Goal: Information Seeking & Learning: Understand process/instructions

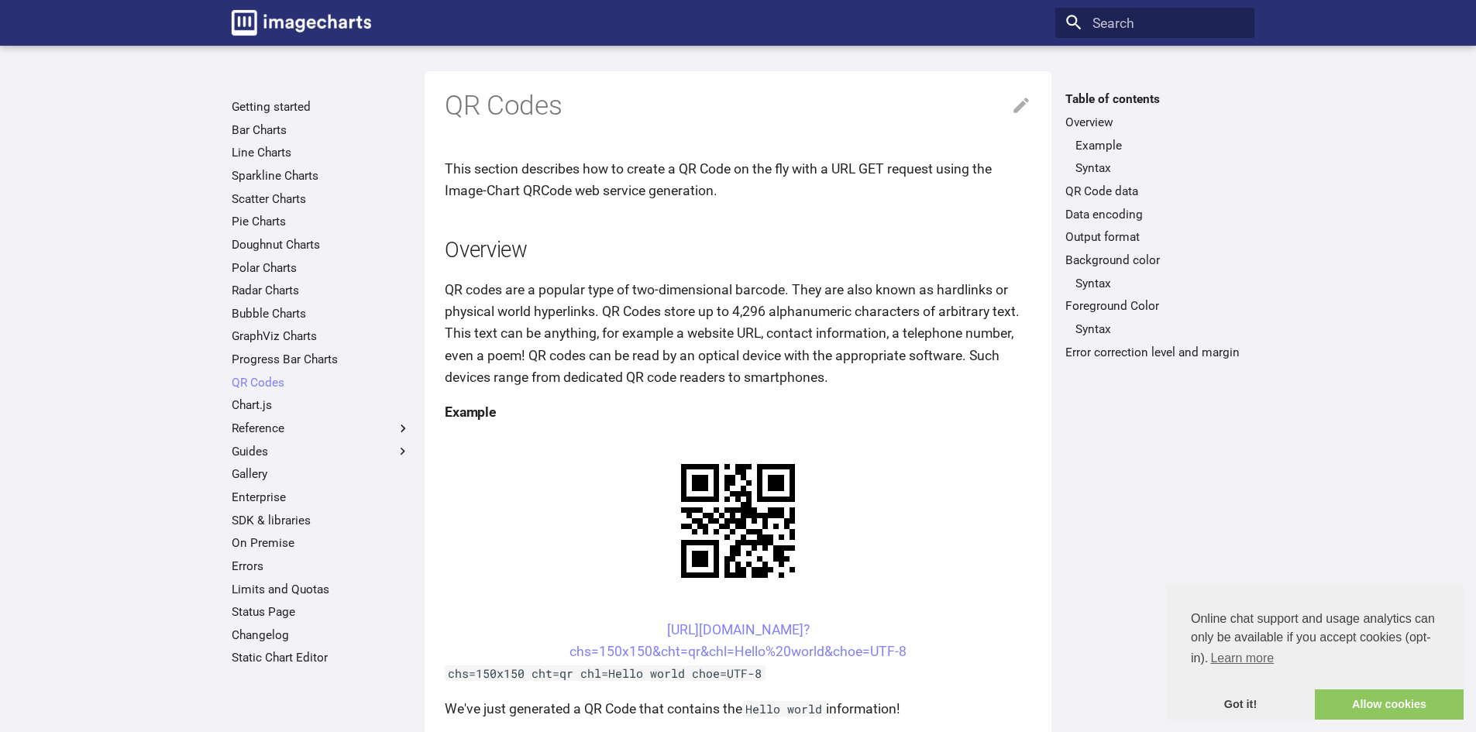
drag, startPoint x: 576, startPoint y: 191, endPoint x: 719, endPoint y: 135, distance: 153.8
click at [580, 190] on p "This section describes how to create a QR Code on the fly with a URL GET reques…" at bounding box center [738, 179] width 587 height 43
drag, startPoint x: 933, startPoint y: 169, endPoint x: 956, endPoint y: 177, distance: 23.8
click at [956, 177] on p "This section describes how to create a QR Code on the fly with a URL GET reques…" at bounding box center [738, 179] width 587 height 43
click at [959, 177] on p "This section describes how to create a QR Code on the fly with a URL GET reques…" at bounding box center [738, 179] width 587 height 43
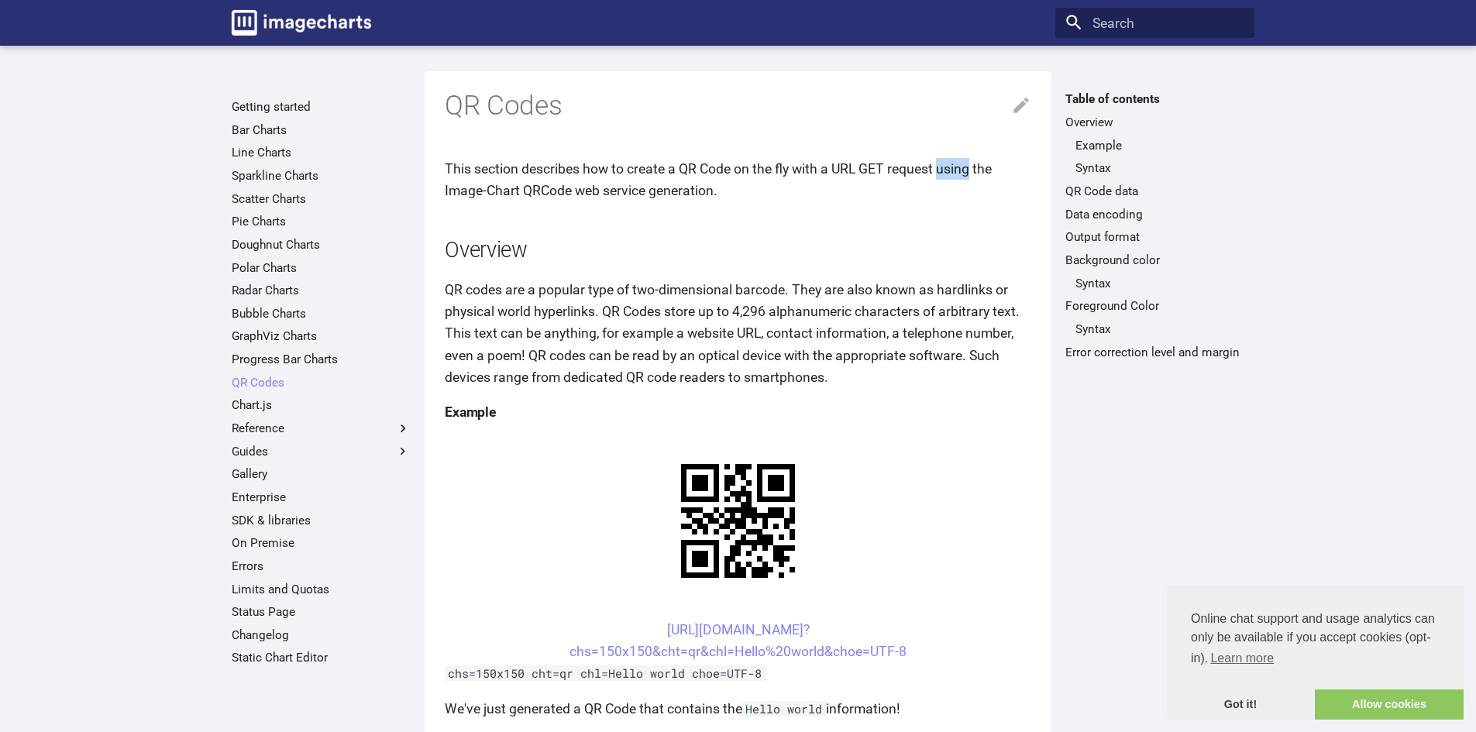
drag, startPoint x: 944, startPoint y: 167, endPoint x: 976, endPoint y: 171, distance: 32.0
click at [976, 171] on p "This section describes how to create a QR Code on the fly with a URL GET reques…" at bounding box center [738, 179] width 587 height 43
click at [857, 301] on p "QR codes are a popular type of two-dimensional barcode. They are also known as …" at bounding box center [738, 333] width 587 height 109
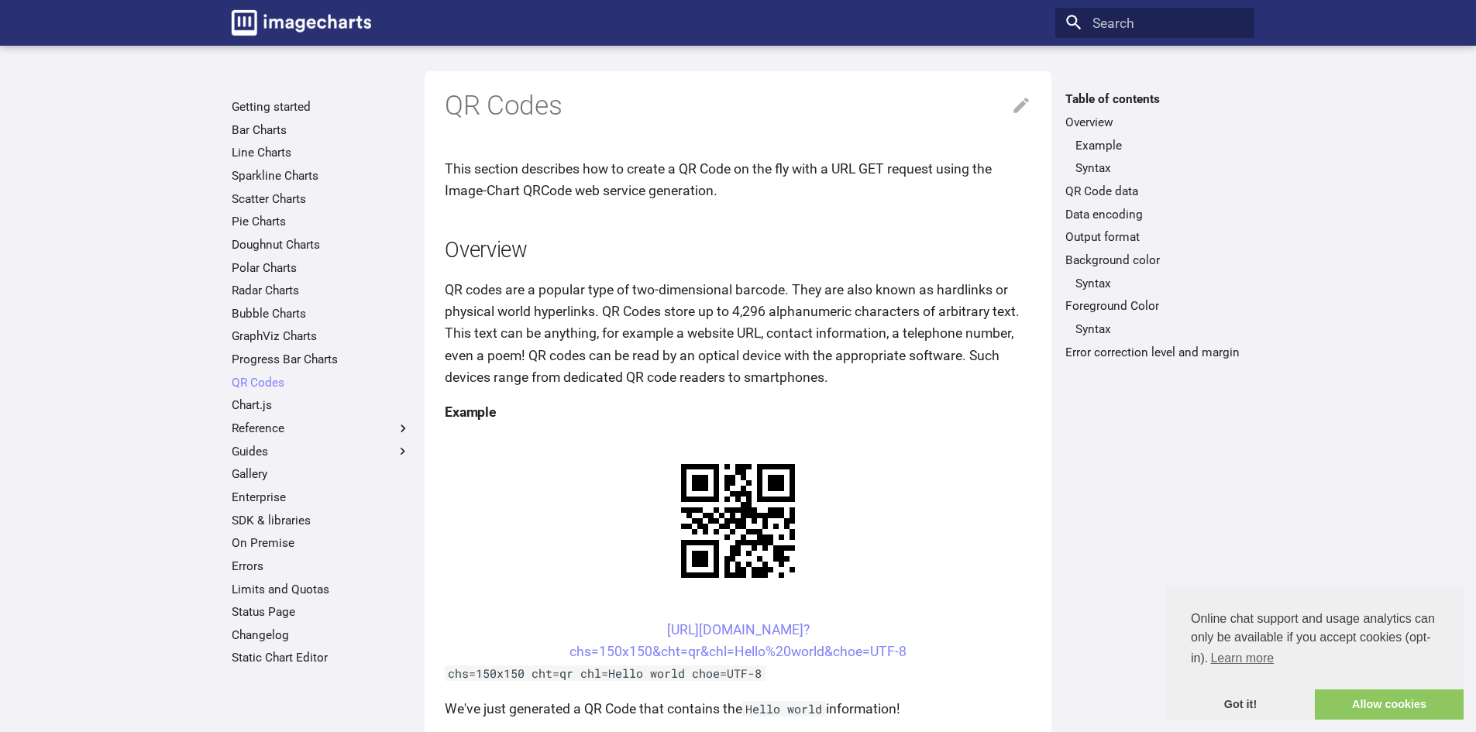
click at [753, 283] on p "QR codes are a popular type of two-dimensional barcode. They are also known as …" at bounding box center [738, 333] width 587 height 109
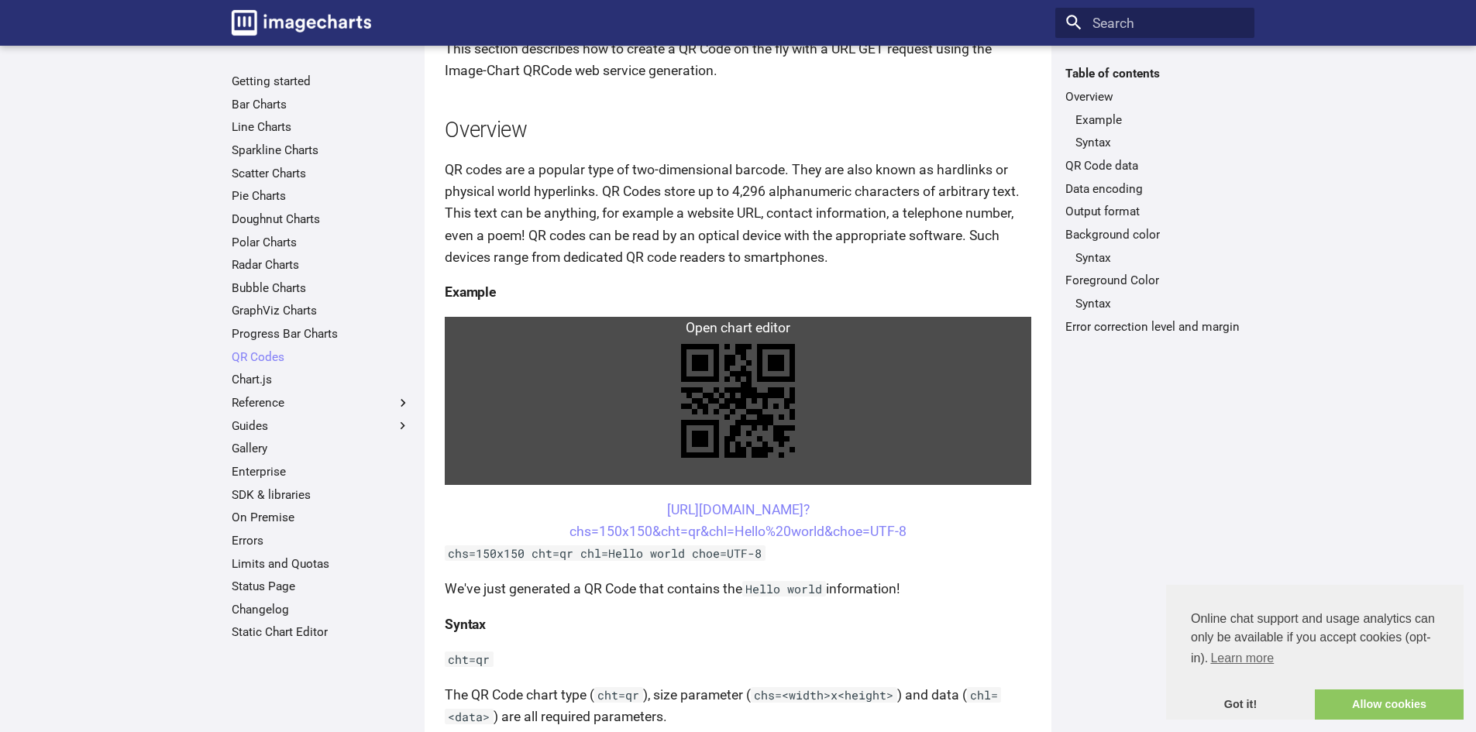
scroll to position [77, 0]
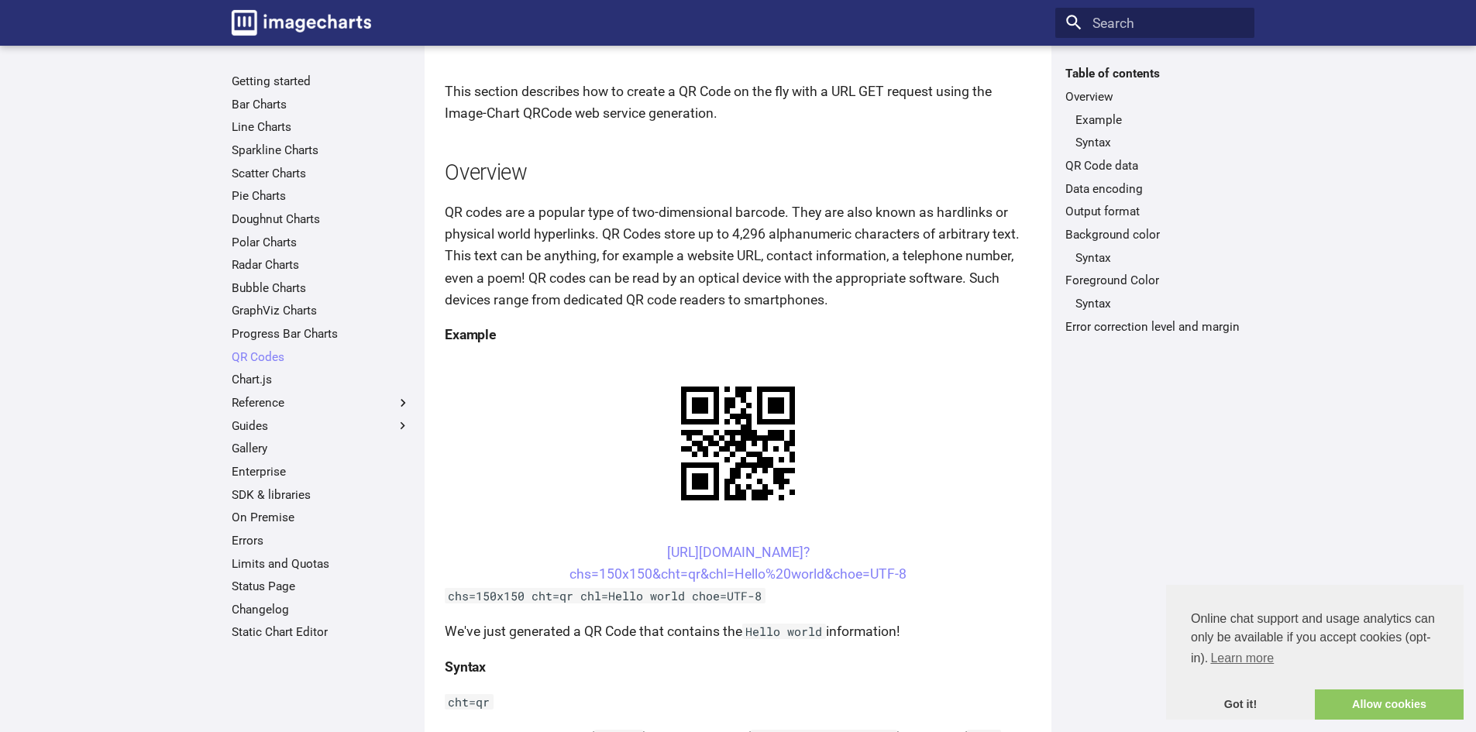
click at [779, 276] on p "QR codes are a popular type of two-dimensional barcode. They are also known as …" at bounding box center [738, 255] width 587 height 109
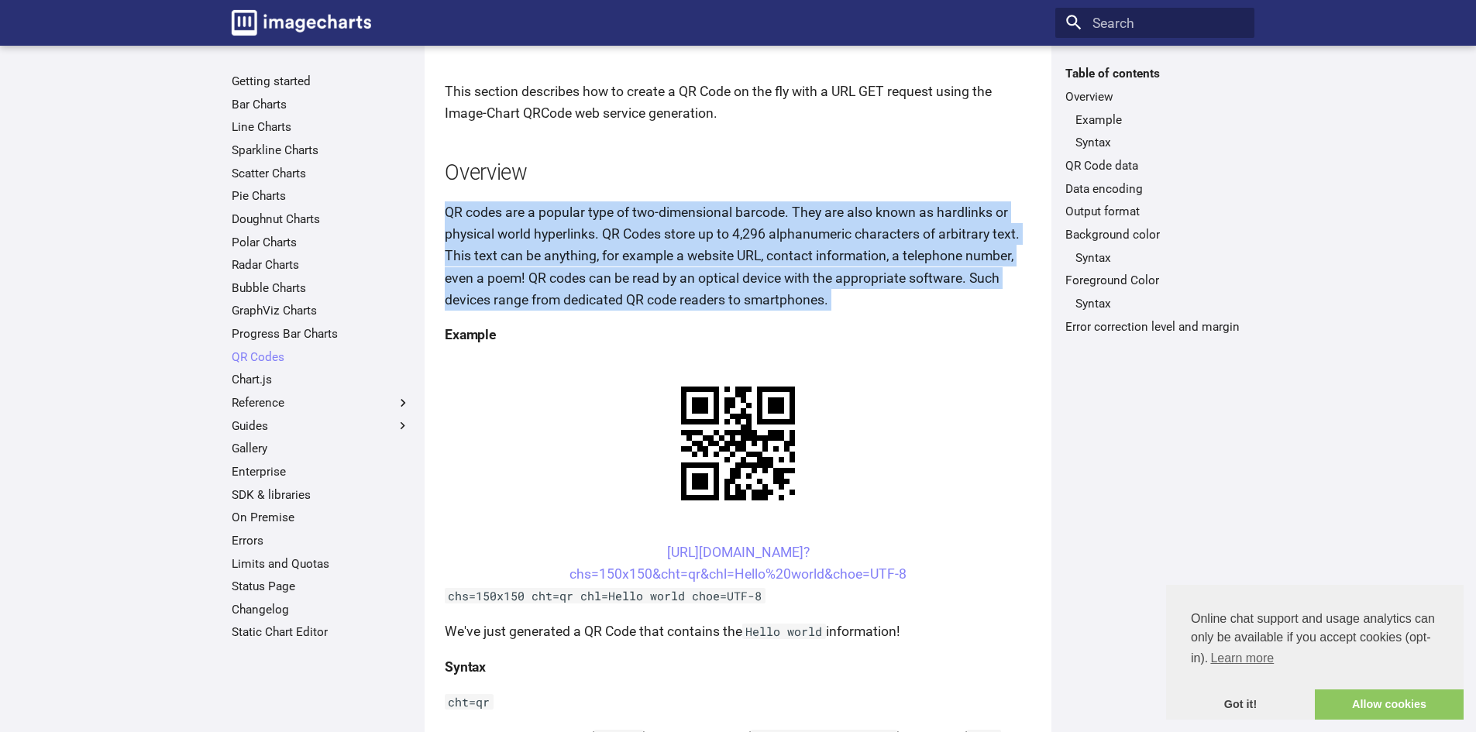
click at [779, 276] on p "QR codes are a popular type of two-dimensional barcode. They are also known as …" at bounding box center [738, 255] width 587 height 109
click at [785, 273] on p "QR codes are a popular type of two-dimensional barcode. They are also known as …" at bounding box center [738, 255] width 587 height 109
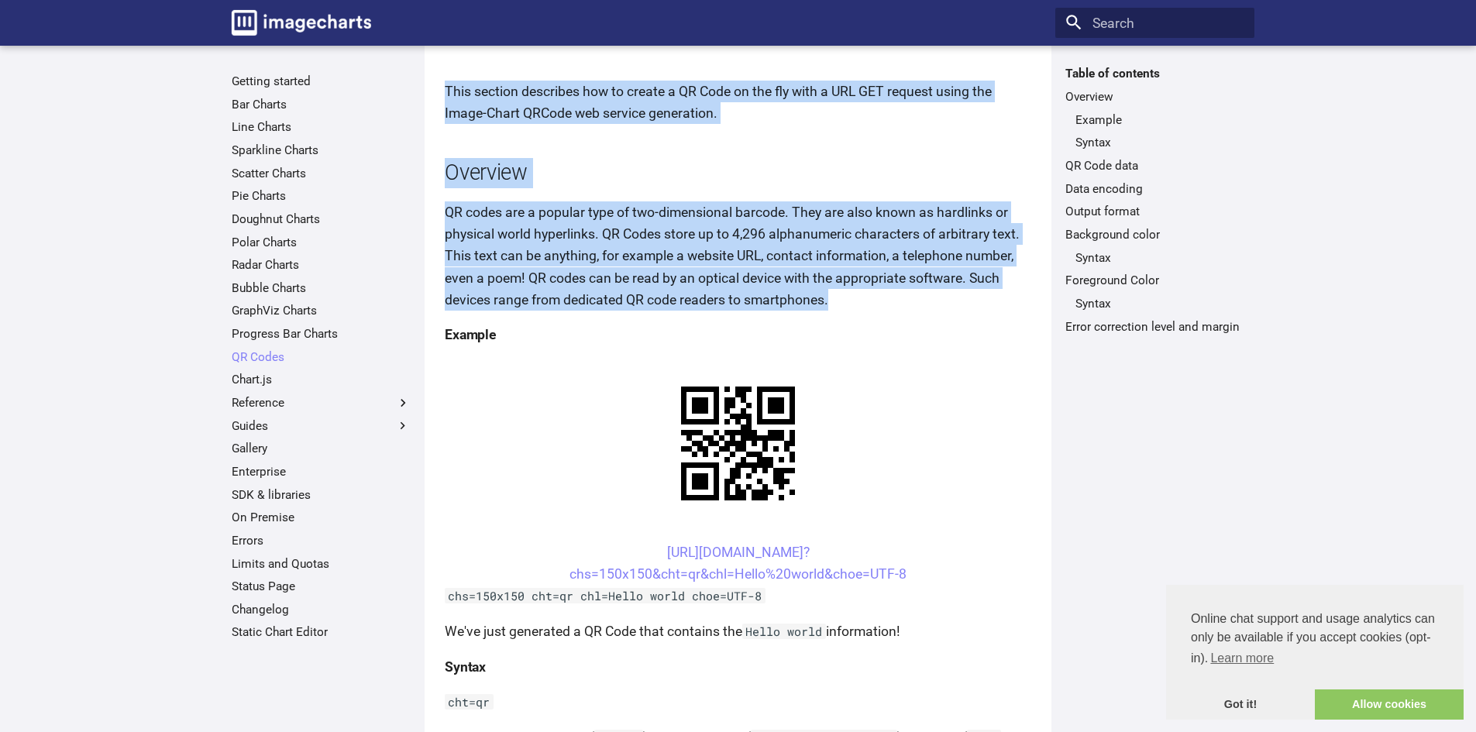
drag, startPoint x: 839, startPoint y: 301, endPoint x: 440, endPoint y: 83, distance: 454.0
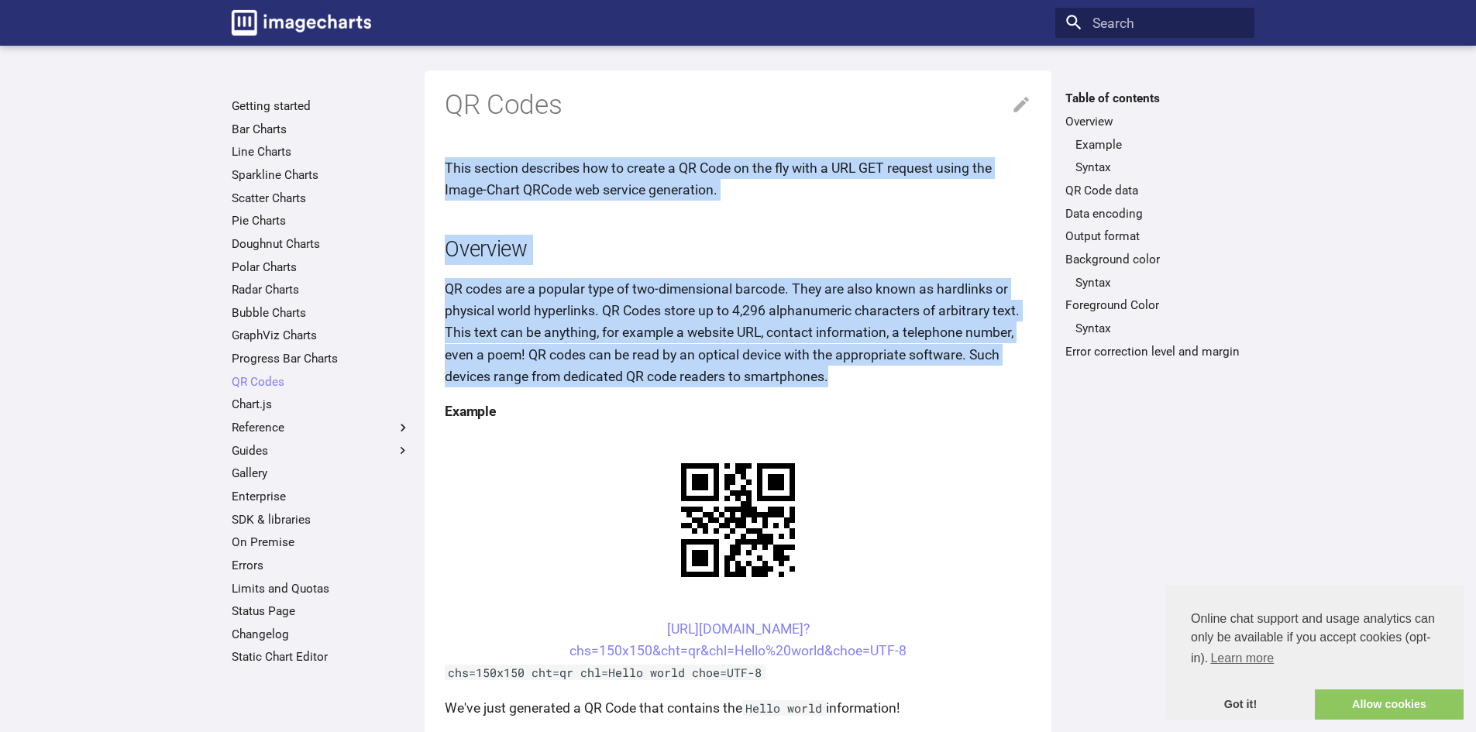
scroll to position [0, 0]
click at [549, 174] on p "This section describes how to create a QR Code on the fly with a URL GET reques…" at bounding box center [738, 179] width 587 height 43
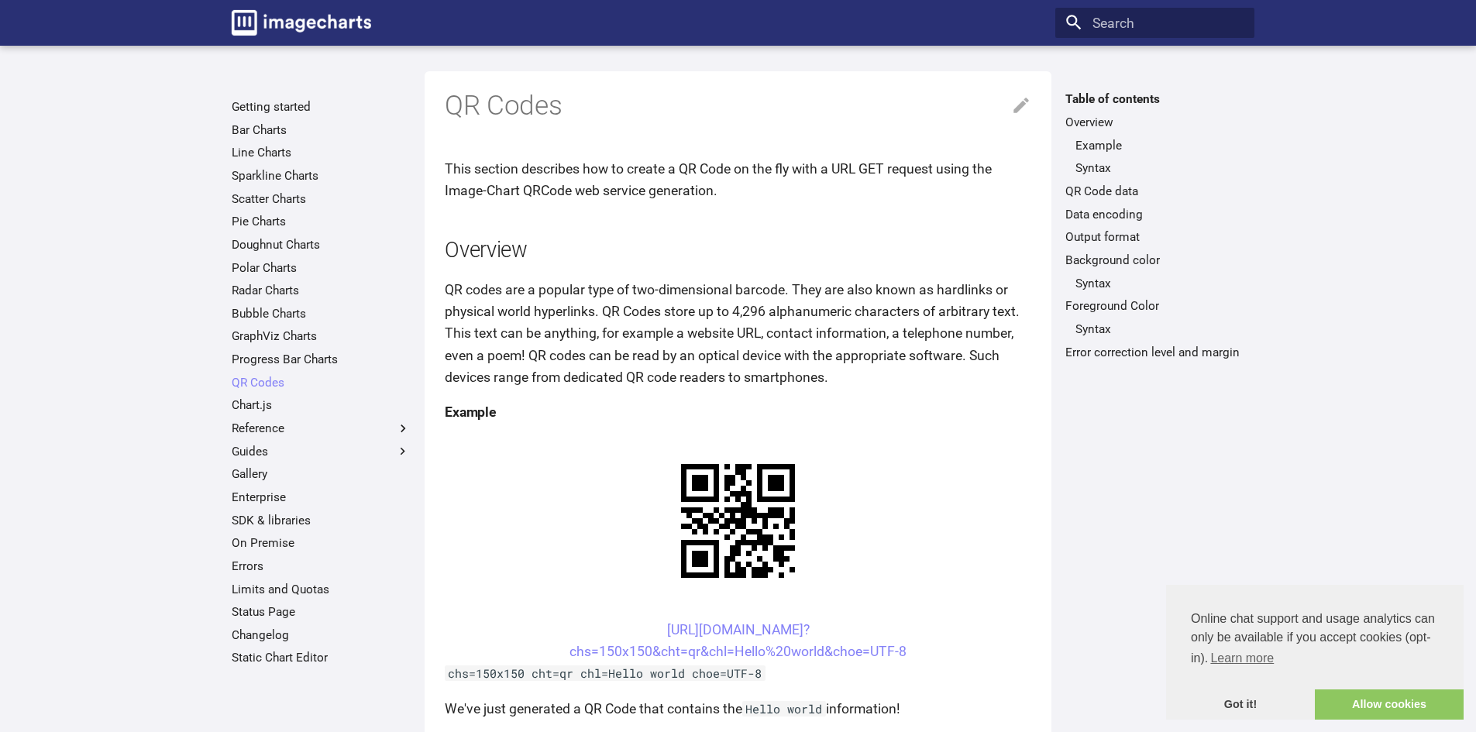
click at [943, 354] on p "QR codes are a popular type of two-dimensional barcode. They are also known as …" at bounding box center [738, 333] width 587 height 109
click at [782, 342] on p "QR codes are a popular type of two-dimensional barcode. They are also known as …" at bounding box center [738, 333] width 587 height 109
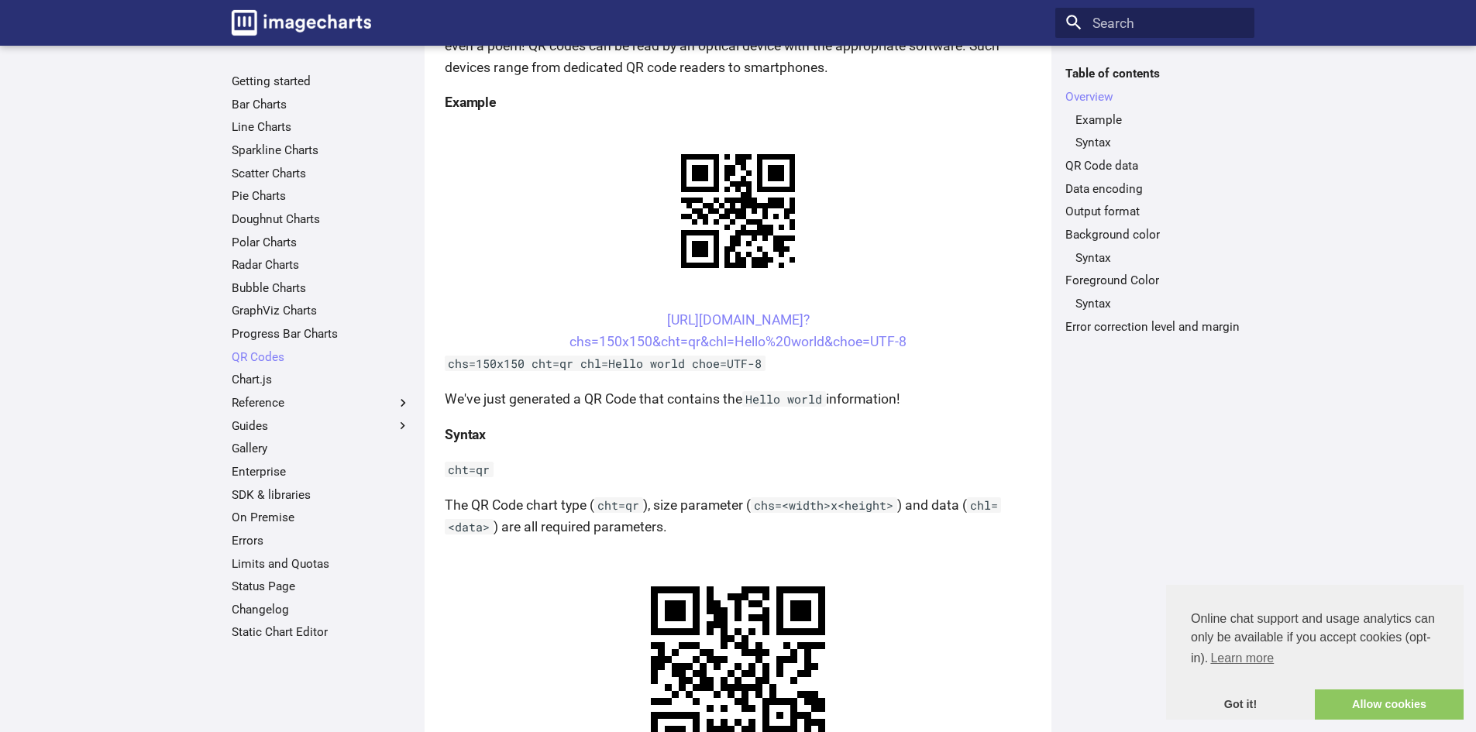
scroll to position [155, 0]
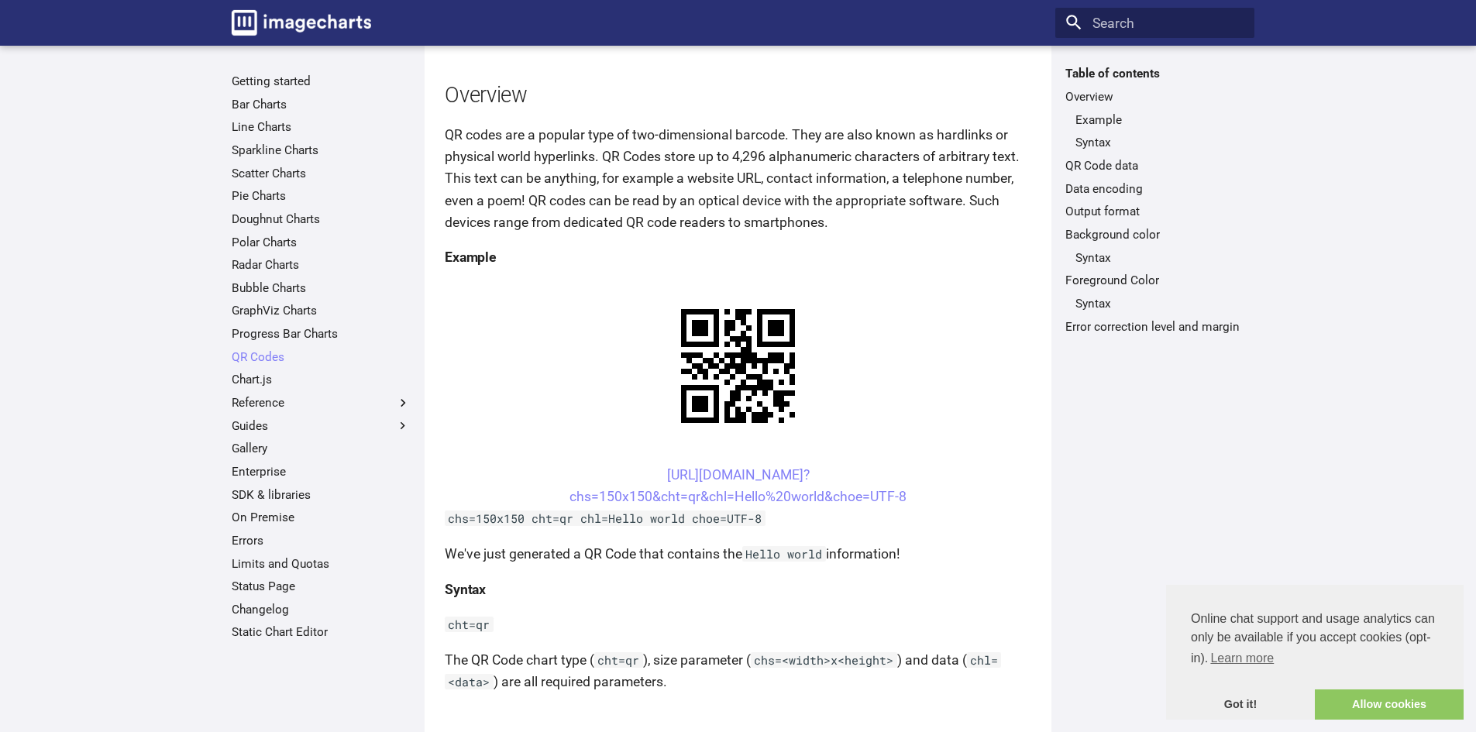
click at [983, 628] on p "cht=qr" at bounding box center [738, 625] width 587 height 22
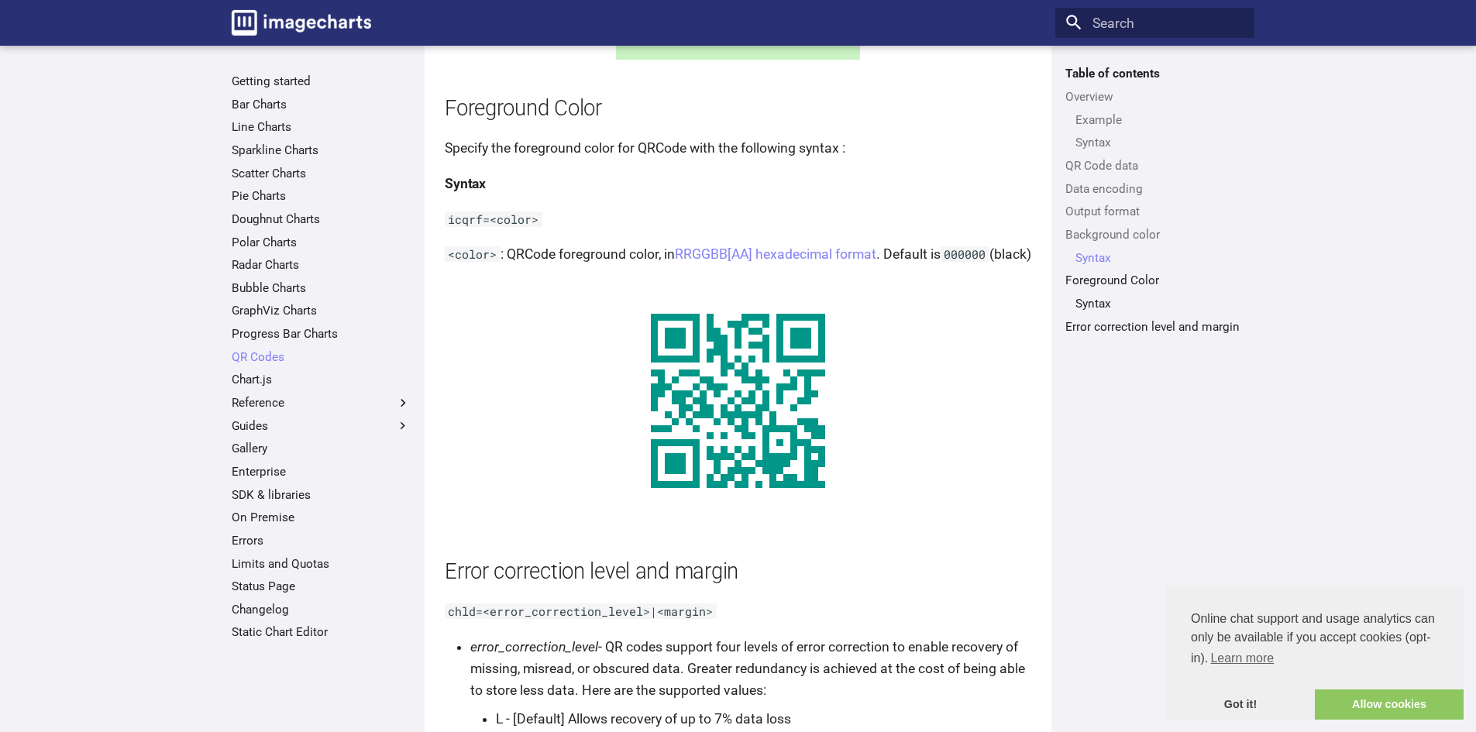
scroll to position [2712, 0]
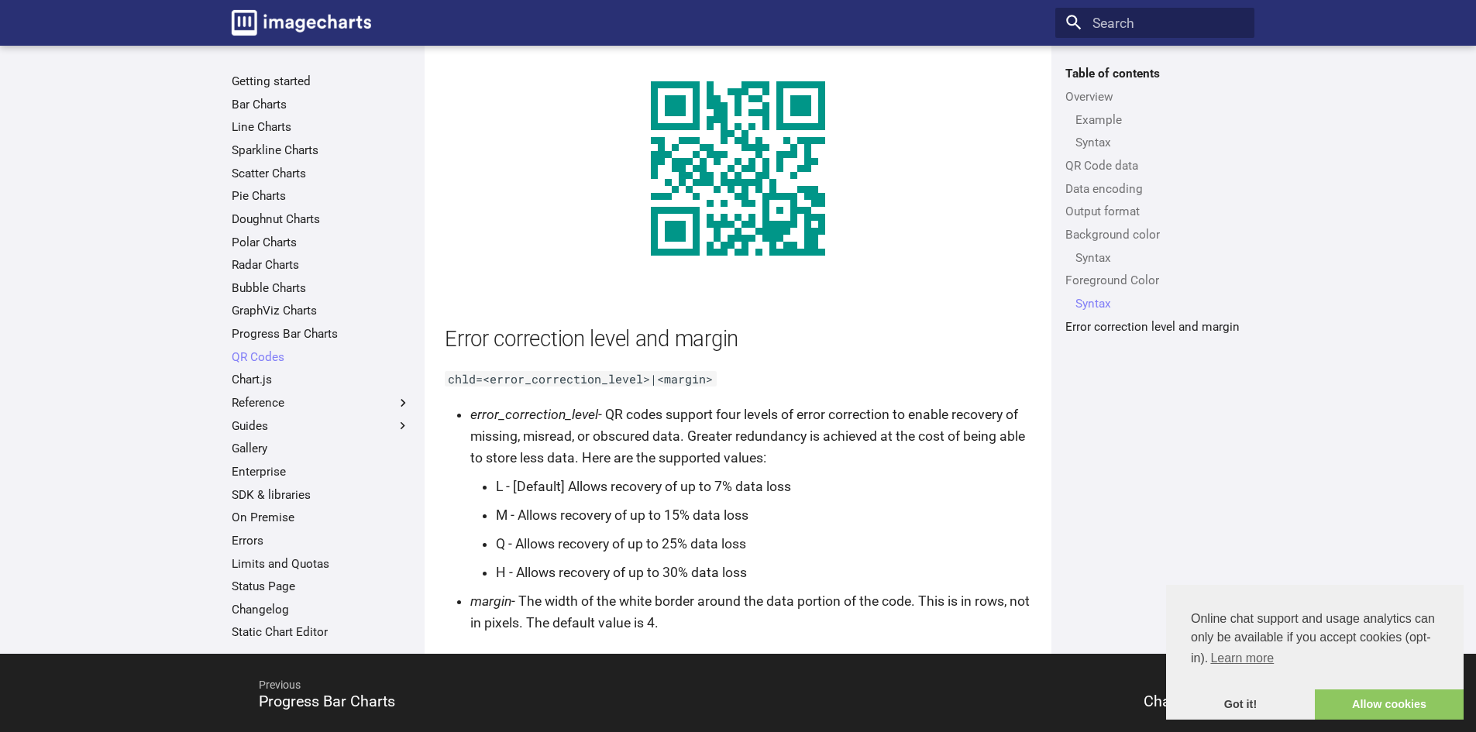
click at [758, 503] on li "error_correction_level - QR codes support four levels of error correction to en…" at bounding box center [750, 494] width 561 height 180
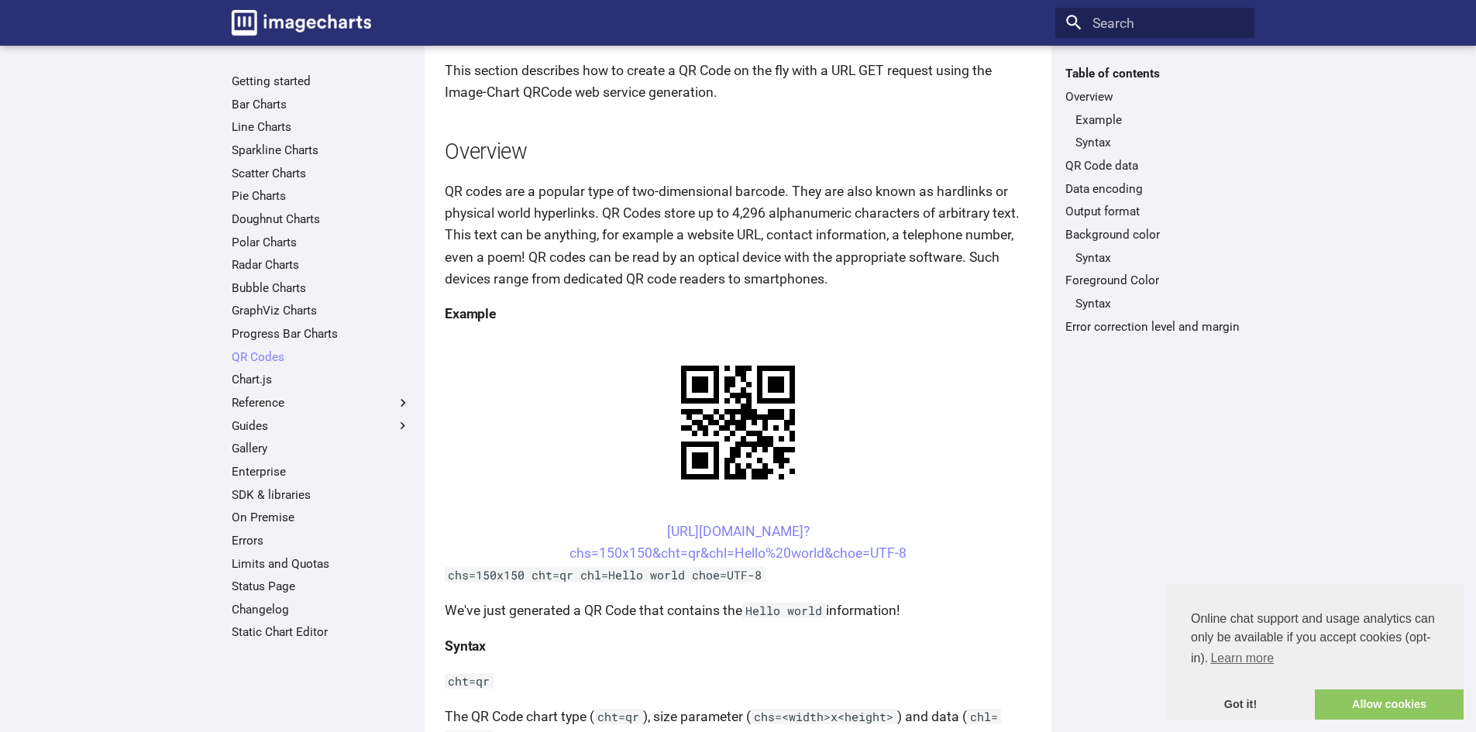
scroll to position [0, 0]
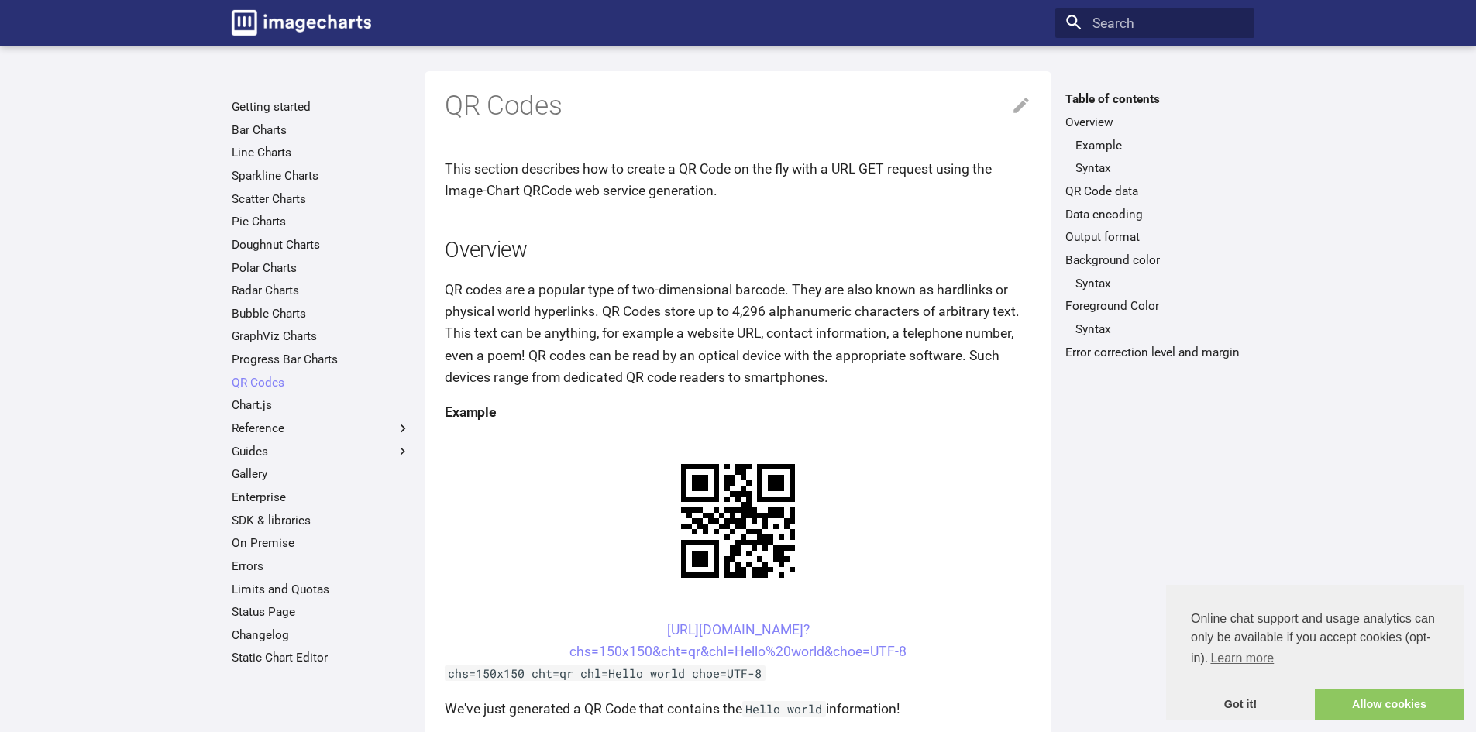
click at [815, 342] on p "QR codes are a popular type of two-dimensional barcode. They are also known as …" at bounding box center [738, 333] width 587 height 109
click at [830, 345] on p "QR codes are a popular type of two-dimensional barcode. They are also known as …" at bounding box center [738, 333] width 587 height 109
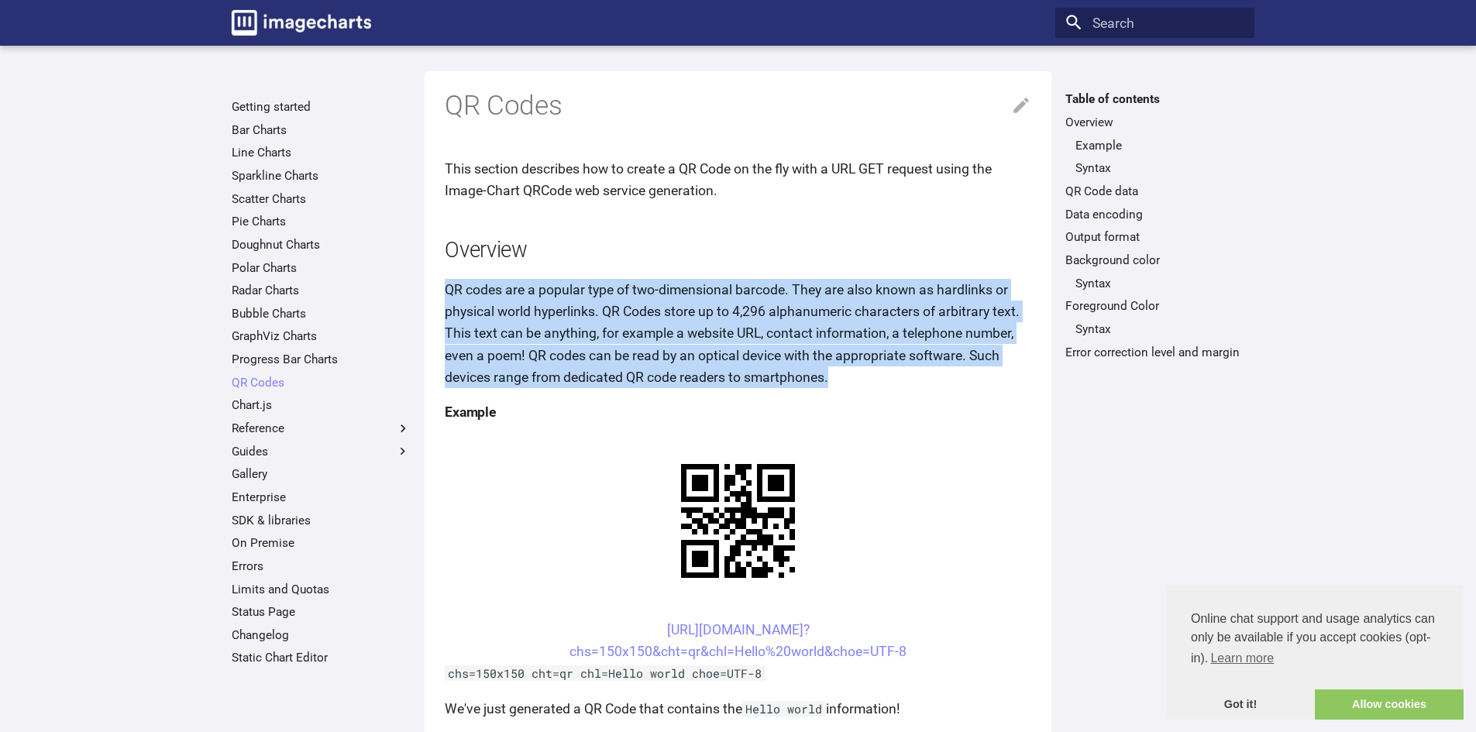
drag, startPoint x: 842, startPoint y: 374, endPoint x: 445, endPoint y: 291, distance: 406.1
click at [445, 291] on p "QR codes are a popular type of two-dimensional barcode. They are also known as …" at bounding box center [738, 333] width 587 height 109
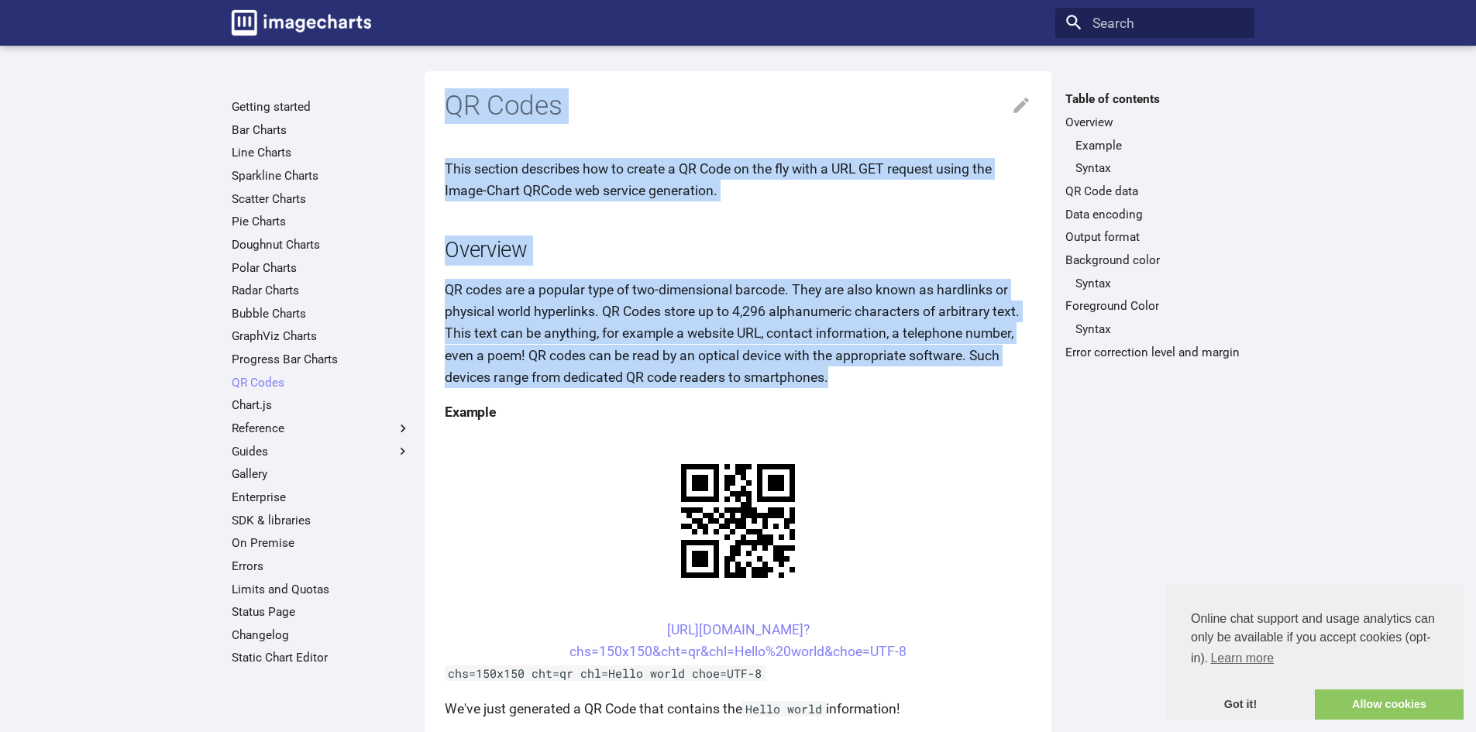
drag, startPoint x: 450, startPoint y: 102, endPoint x: 857, endPoint y: 377, distance: 491.6
click at [764, 366] on p "QR codes are a popular type of two-dimensional barcode. They are also known as …" at bounding box center [738, 333] width 587 height 109
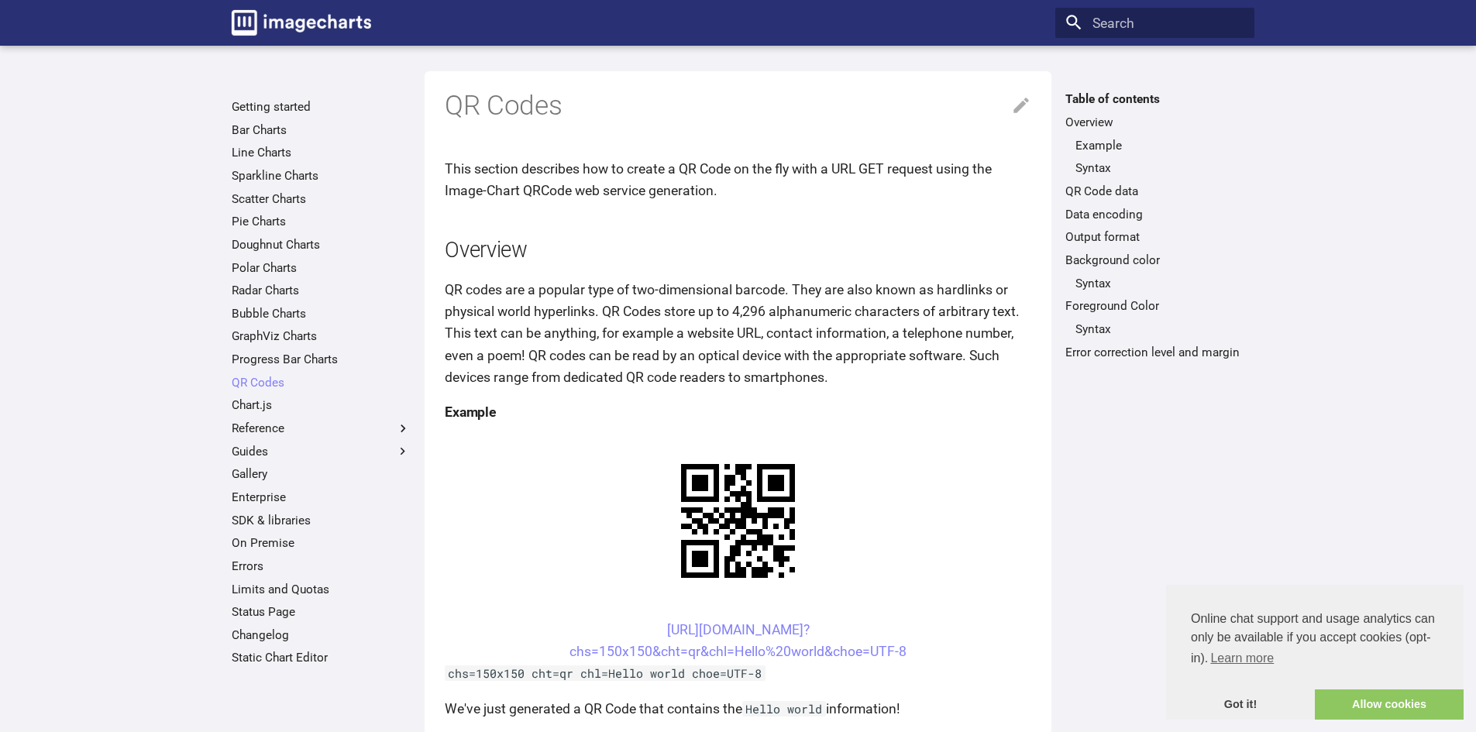
click at [850, 382] on p "QR codes are a popular type of two-dimensional barcode. They are also known as …" at bounding box center [738, 333] width 587 height 109
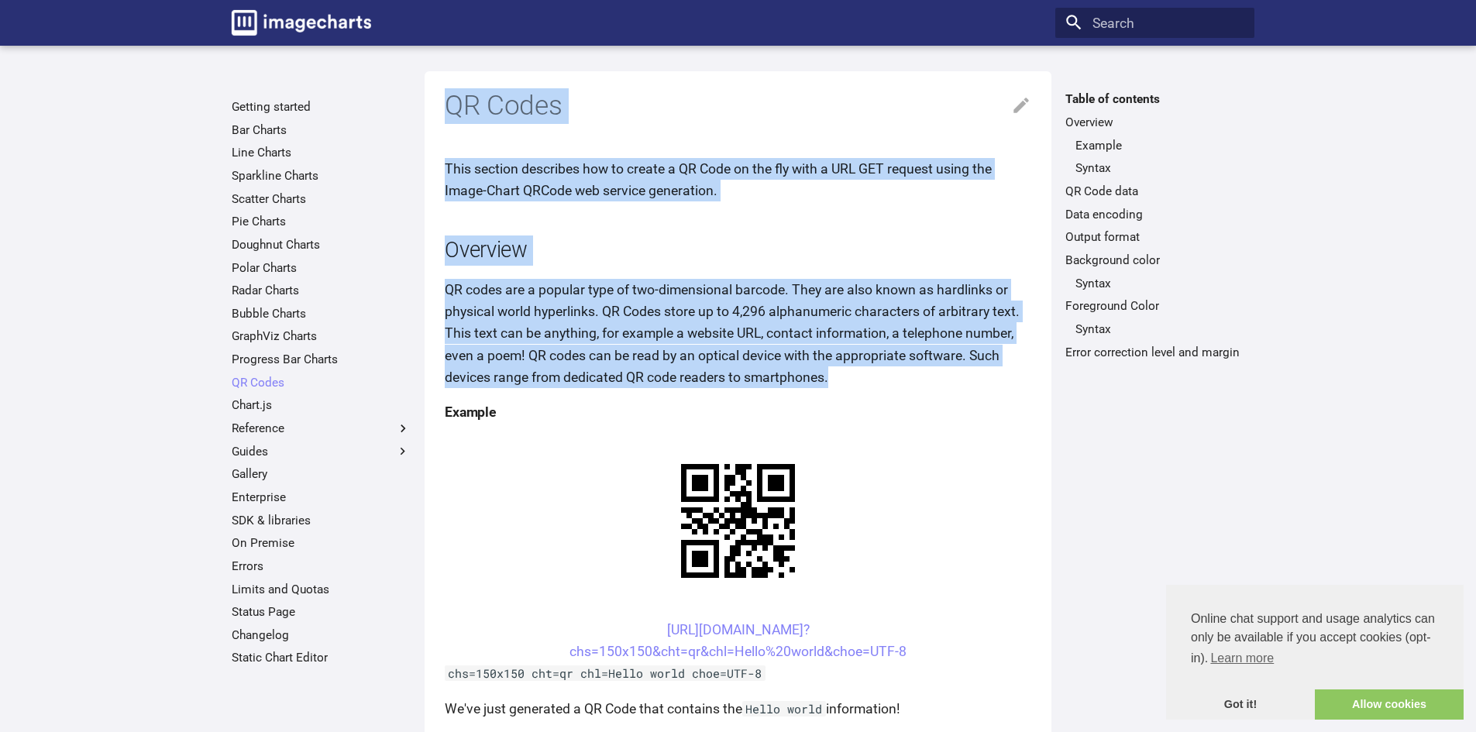
drag, startPoint x: 839, startPoint y: 375, endPoint x: 447, endPoint y: 97, distance: 480.2
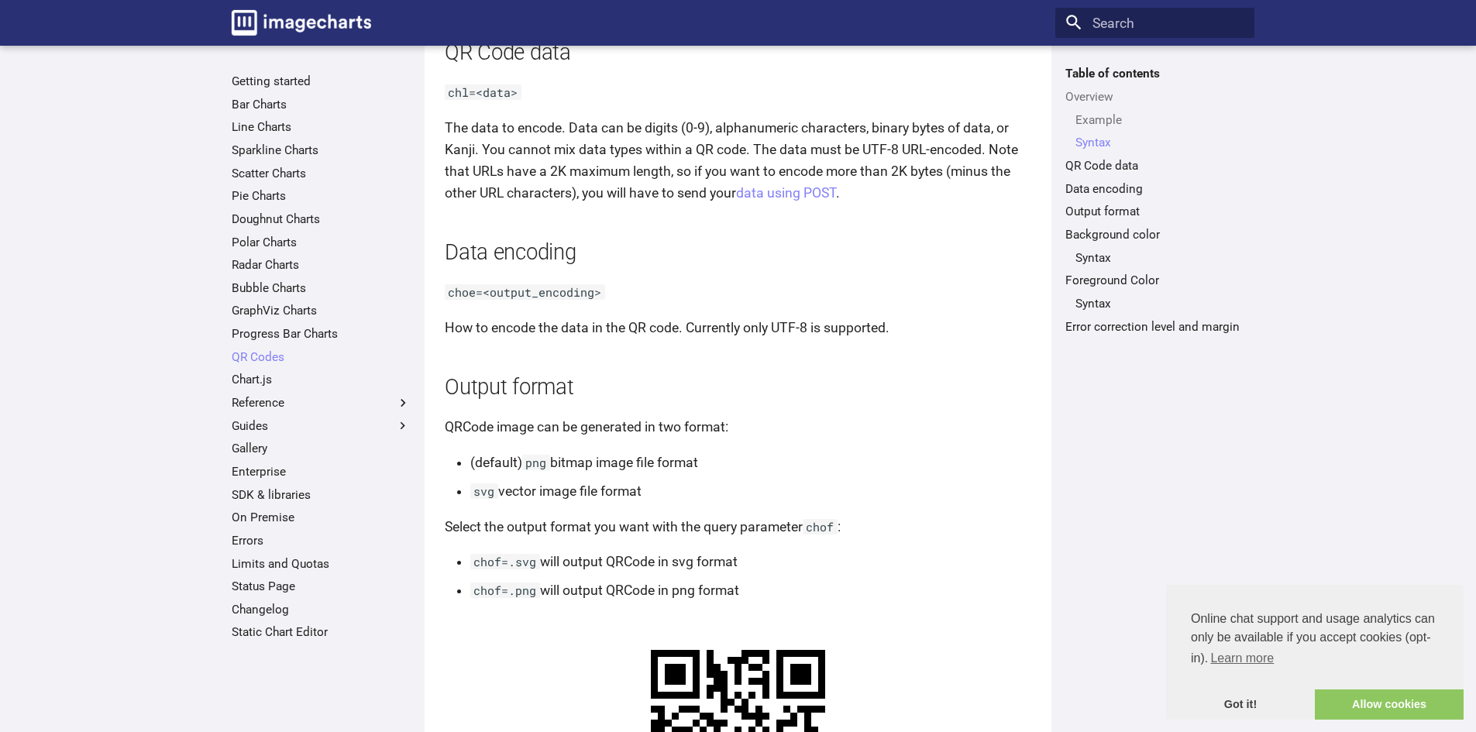
scroll to position [1162, 0]
click at [868, 265] on h2 "Data encoding" at bounding box center [738, 250] width 587 height 30
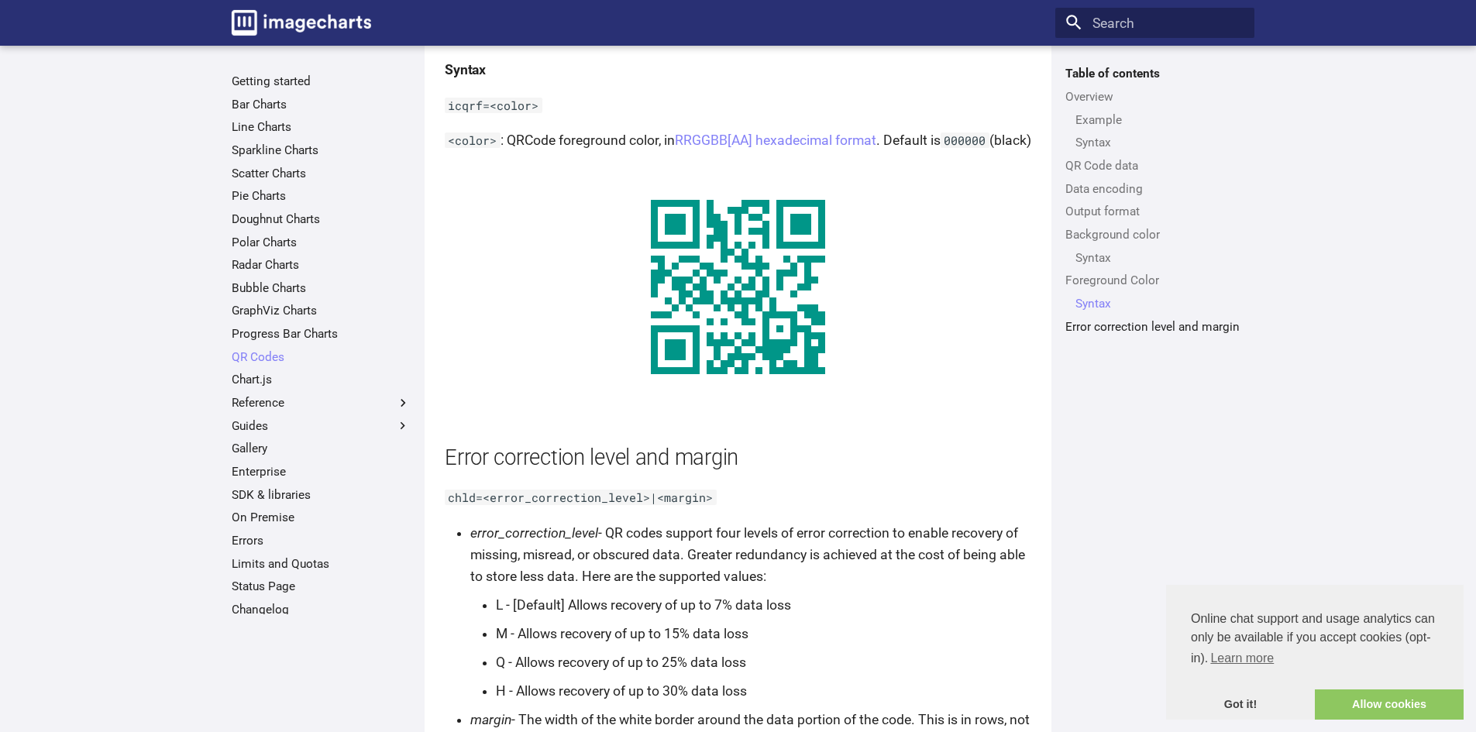
scroll to position [2811, 0]
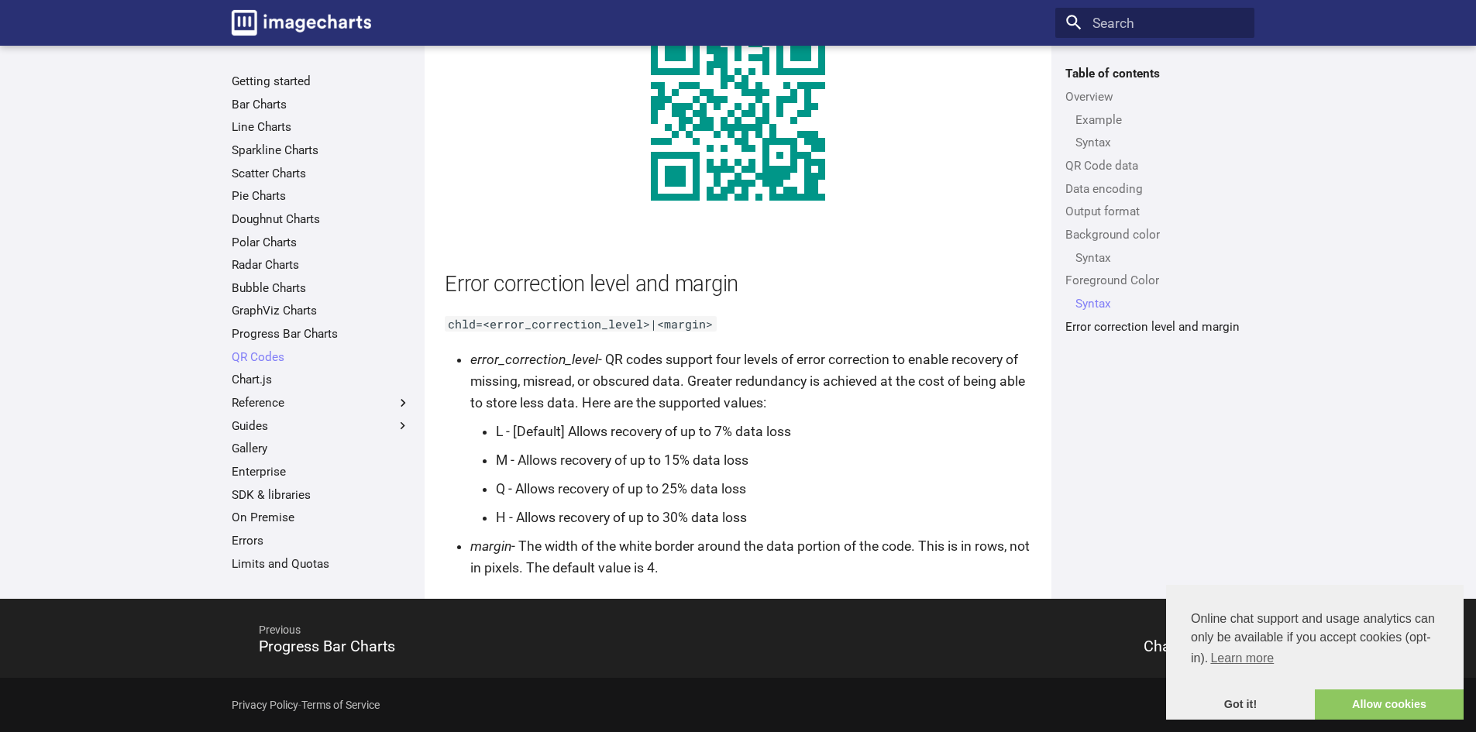
click at [896, 457] on li "M - Allows recovery of up to 15% data loss" at bounding box center [764, 460] width 536 height 22
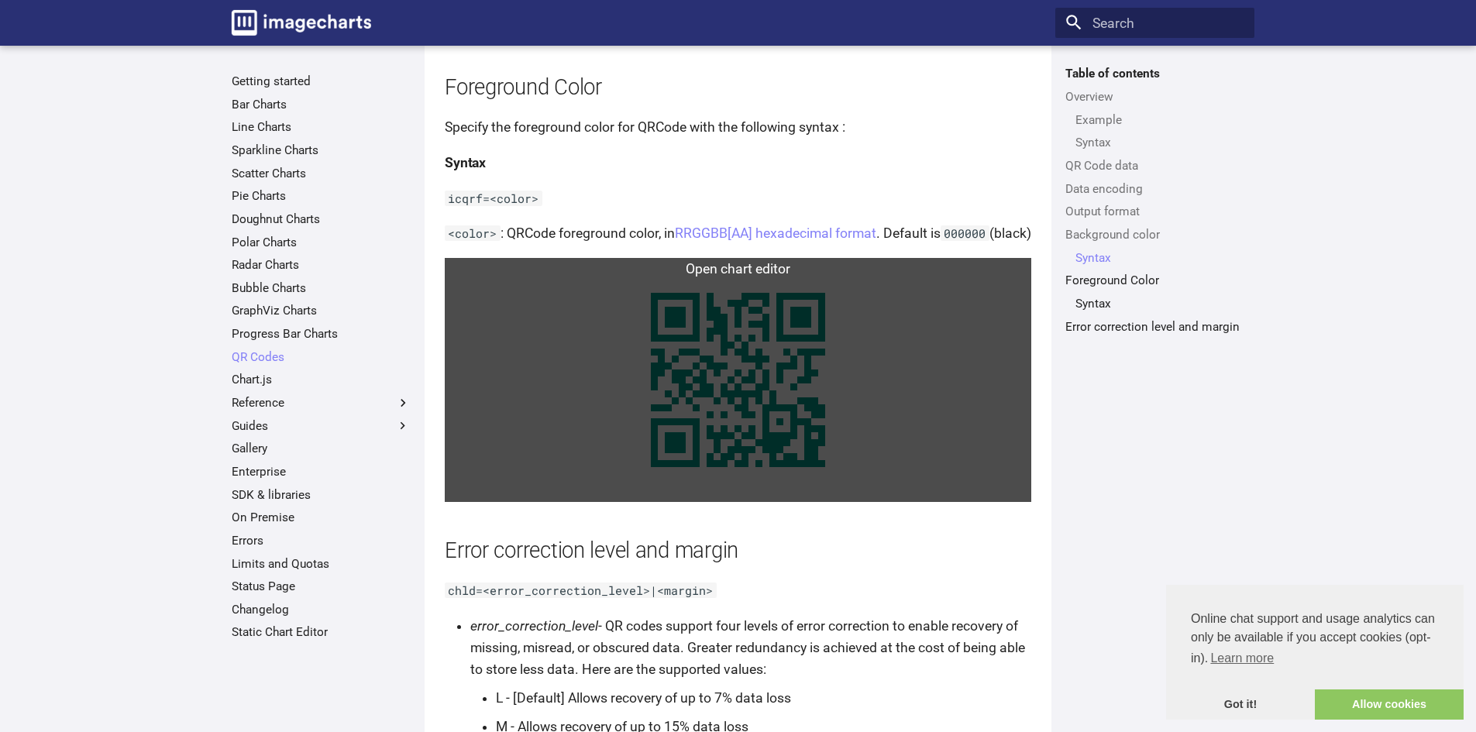
click at [744, 322] on link at bounding box center [738, 380] width 587 height 244
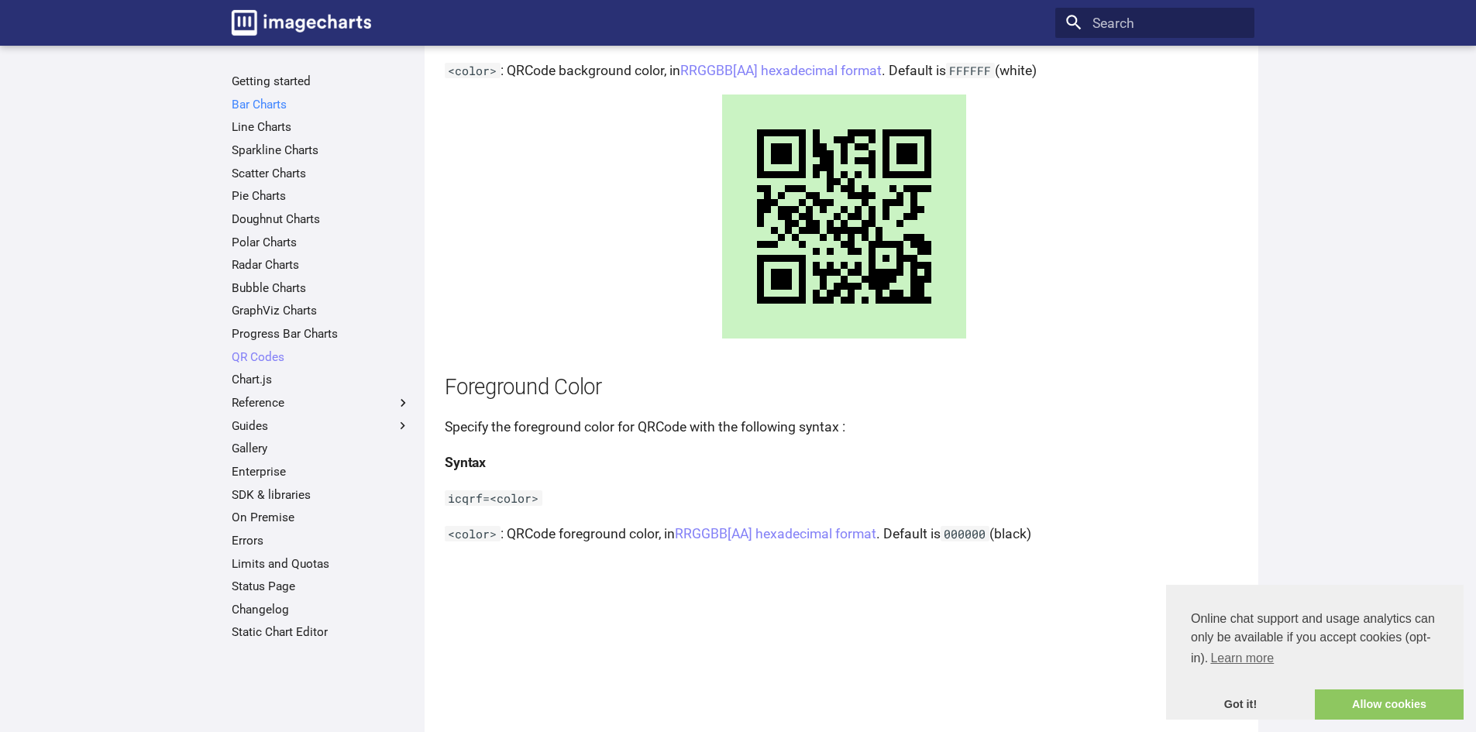
scroll to position [2112, 0]
